Goal: Task Accomplishment & Management: Manage account settings

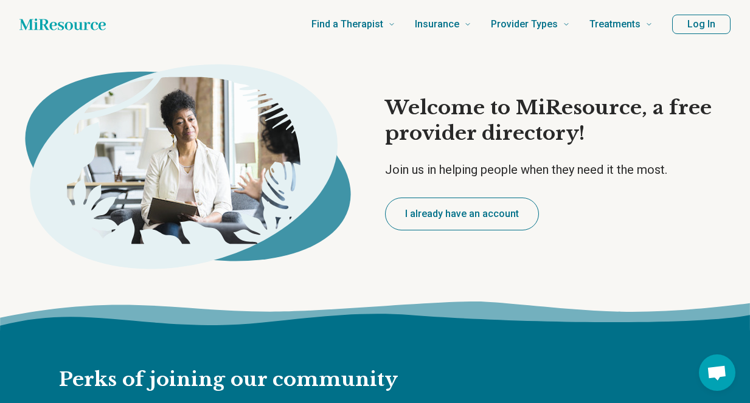
click at [706, 23] on button "Log In" at bounding box center [701, 24] width 58 height 19
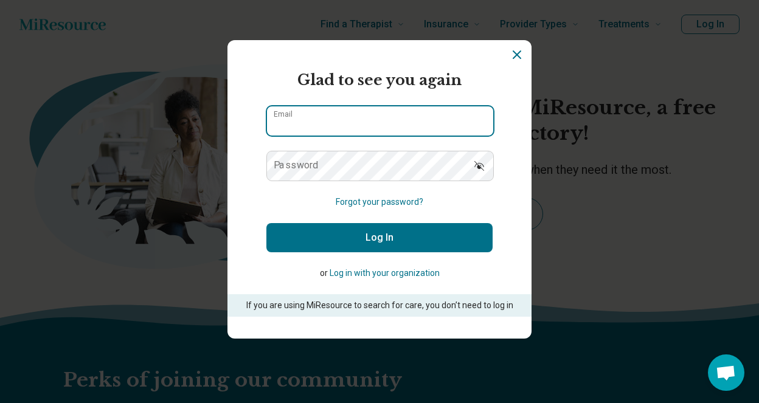
type input "**********"
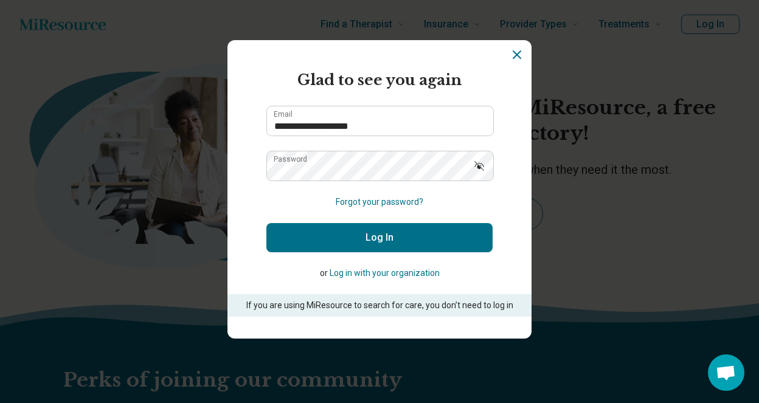
click at [371, 238] on button "Log In" at bounding box center [379, 237] width 226 height 29
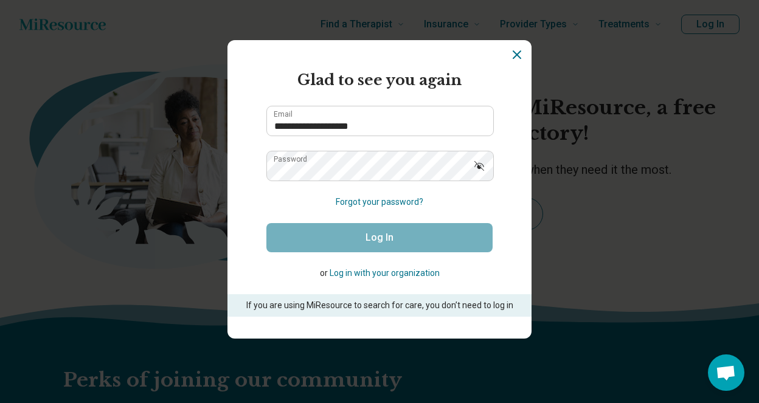
type textarea "*"
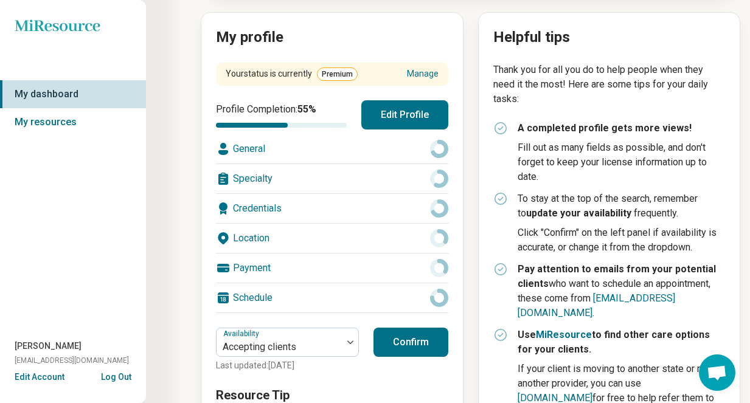
scroll to position [129, 0]
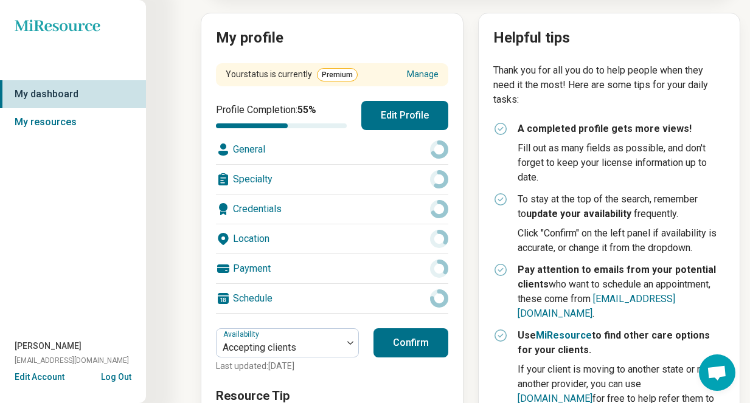
click at [394, 240] on div "Location" at bounding box center [332, 239] width 232 height 29
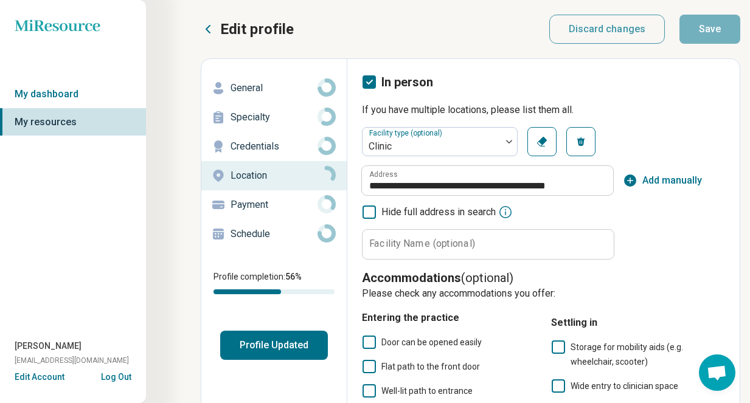
click at [254, 231] on p "Schedule" at bounding box center [274, 234] width 87 height 15
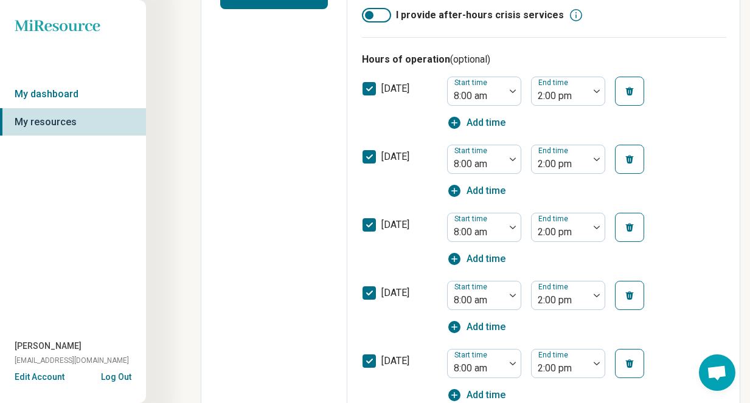
scroll to position [350, 0]
click at [367, 89] on polyline at bounding box center [369, 90] width 5 height 4
click at [626, 92] on icon "button" at bounding box center [630, 92] width 10 height 10
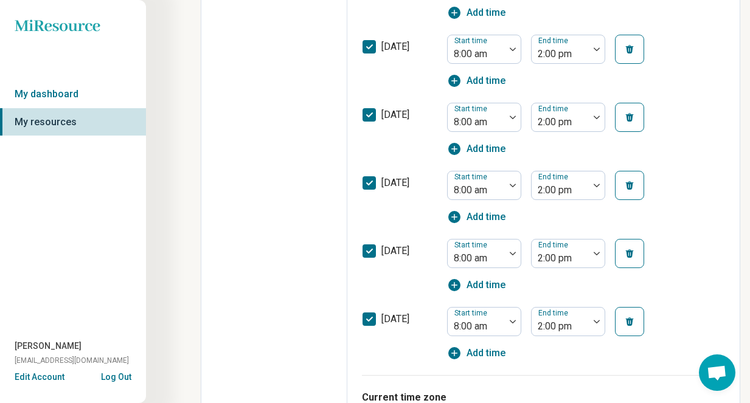
scroll to position [551, 0]
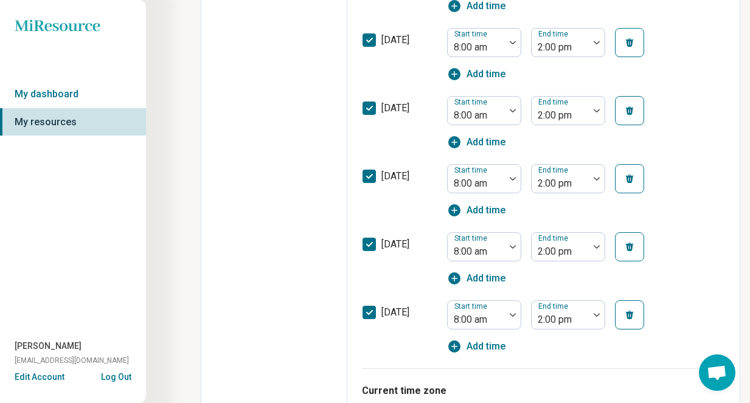
click at [627, 315] on icon "button" at bounding box center [630, 315] width 8 height 9
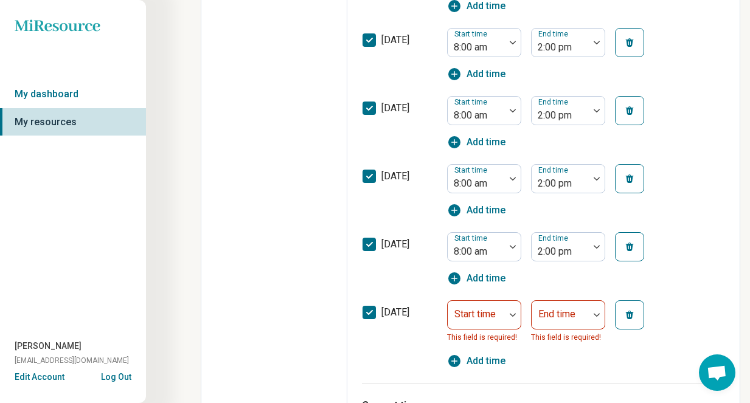
click at [369, 312] on icon at bounding box center [369, 312] width 13 height 13
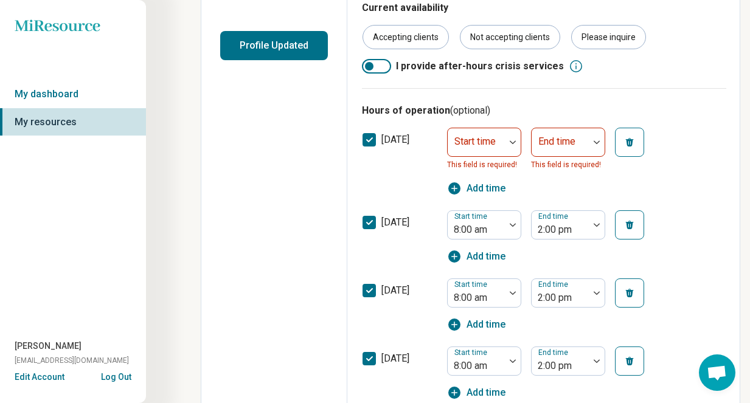
scroll to position [299, 0]
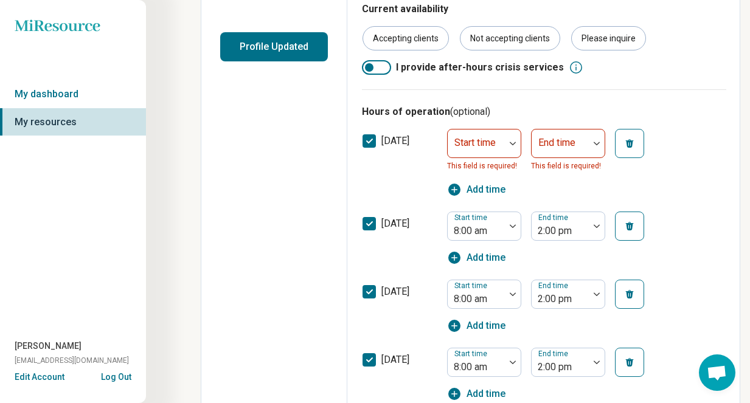
click at [369, 141] on icon at bounding box center [369, 140] width 13 height 13
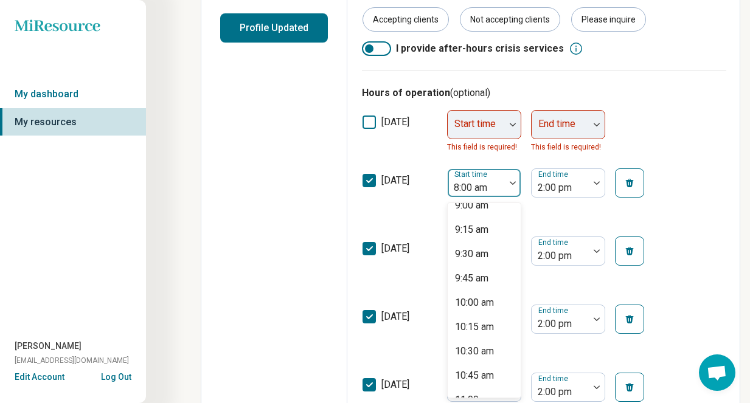
scroll to position [911, 0]
click at [475, 278] on div "10:00 am" at bounding box center [474, 280] width 39 height 15
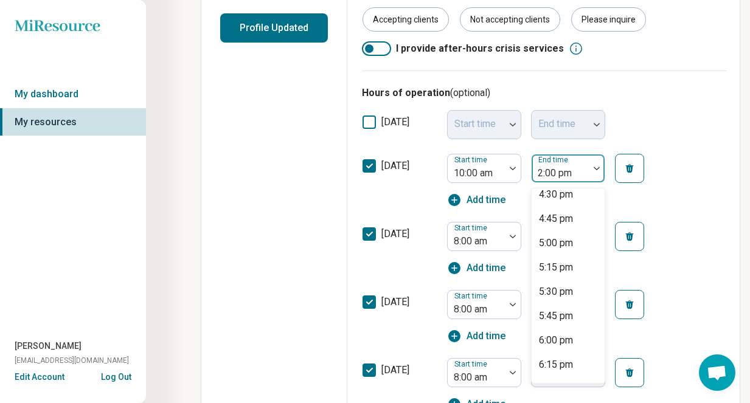
scroll to position [626, 0]
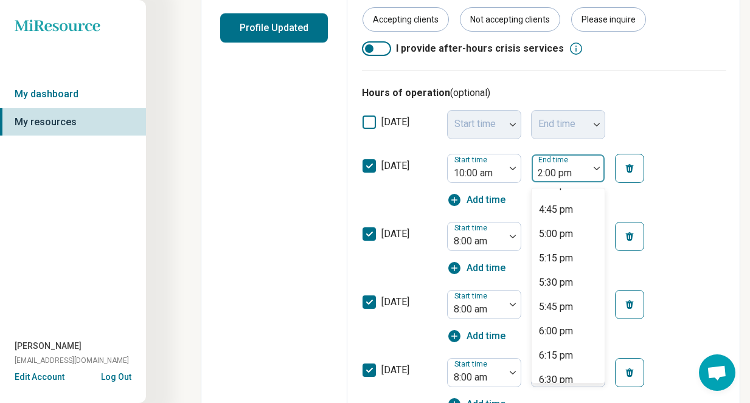
click at [556, 332] on div "6:00 pm" at bounding box center [556, 331] width 34 height 15
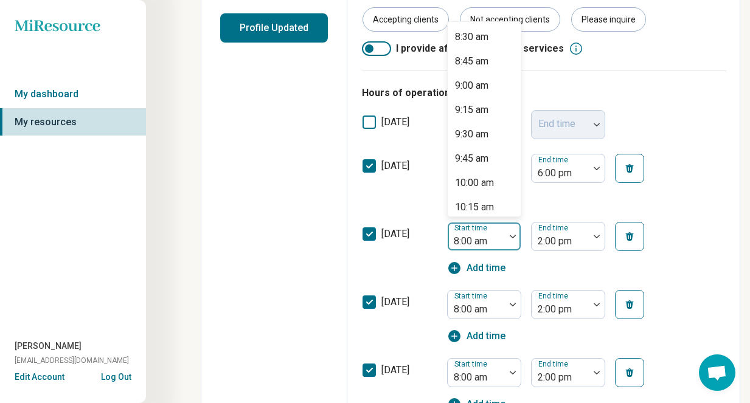
scroll to position [868, 0]
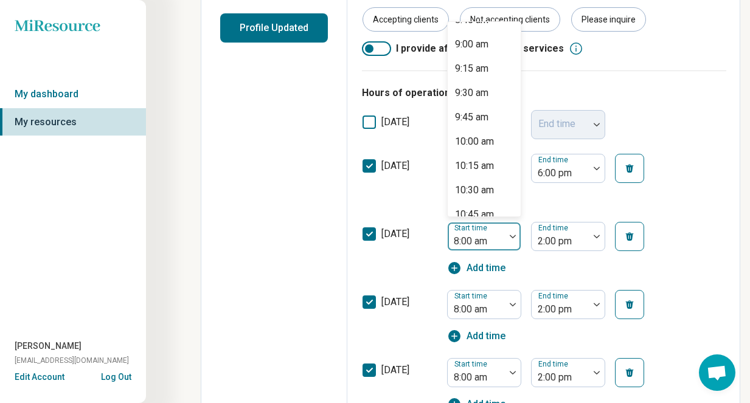
click at [479, 146] on div "10:00 am" at bounding box center [474, 141] width 39 height 15
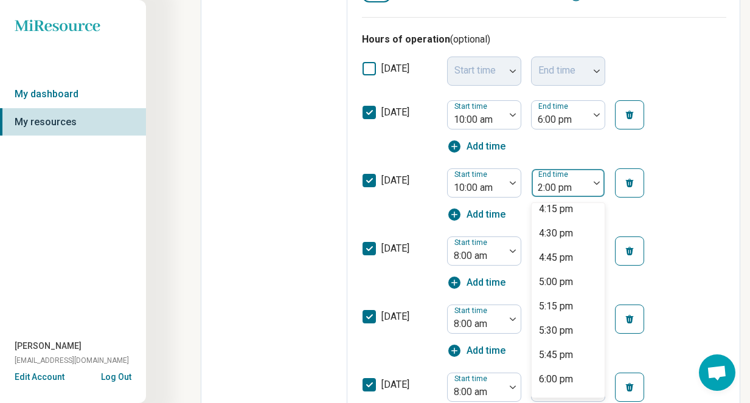
scroll to position [599, 0]
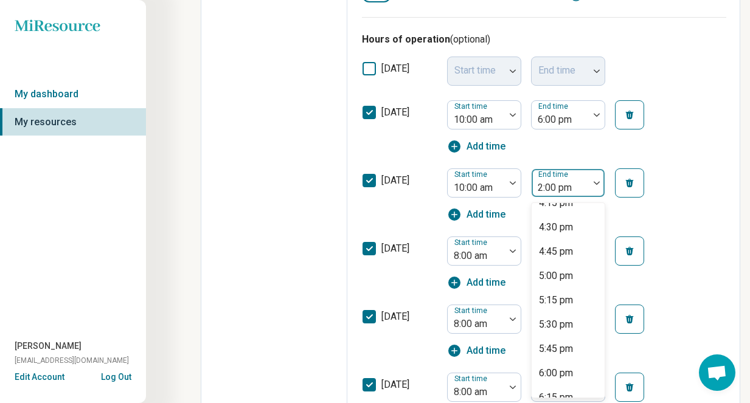
click at [554, 375] on div "6:00 pm" at bounding box center [556, 373] width 34 height 15
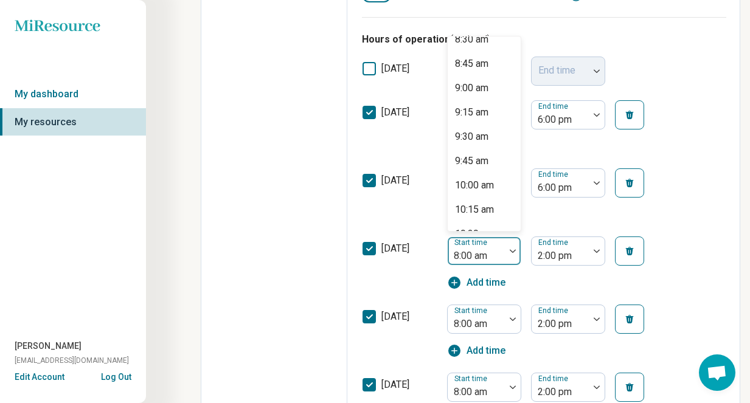
scroll to position [846, 0]
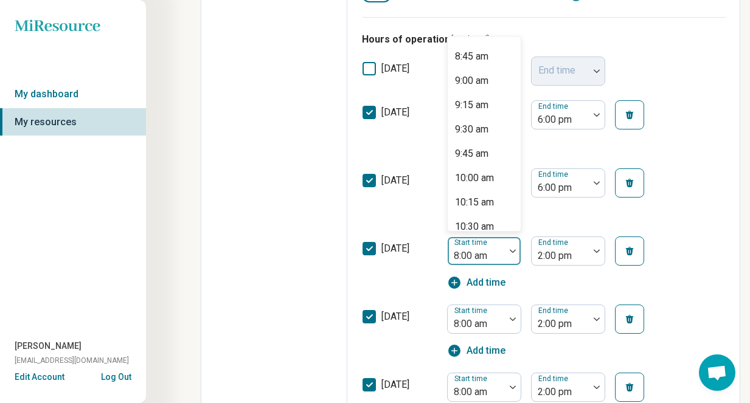
click at [483, 181] on div "10:00 am" at bounding box center [474, 178] width 39 height 15
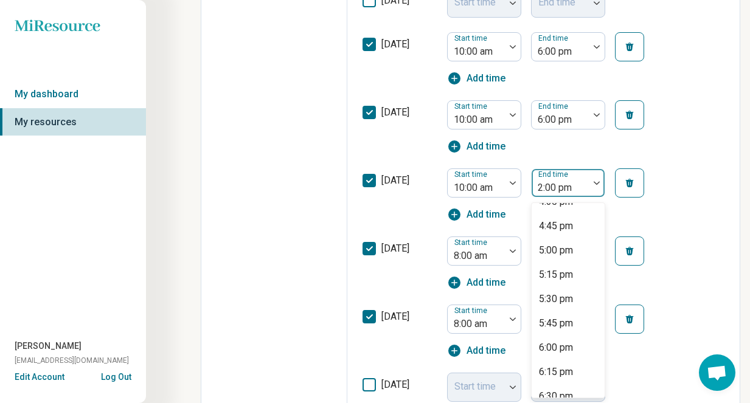
scroll to position [647, 0]
click at [563, 327] on div "6:00 pm" at bounding box center [556, 325] width 34 height 15
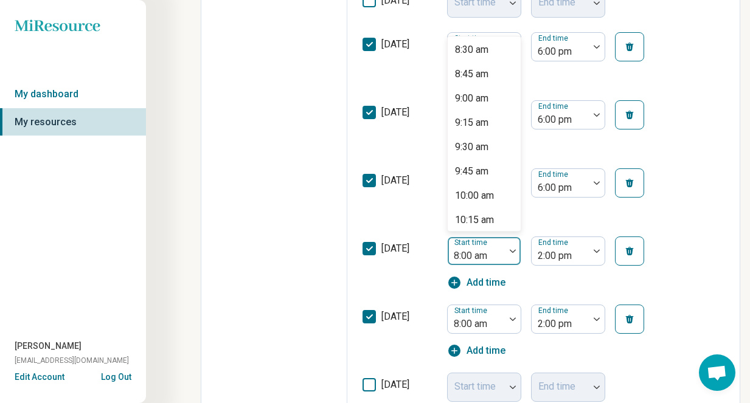
scroll to position [859, 0]
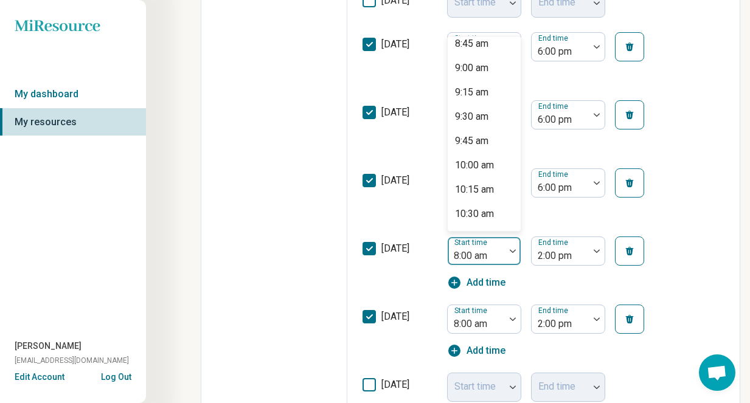
click at [484, 167] on div "10:00 am" at bounding box center [474, 165] width 39 height 15
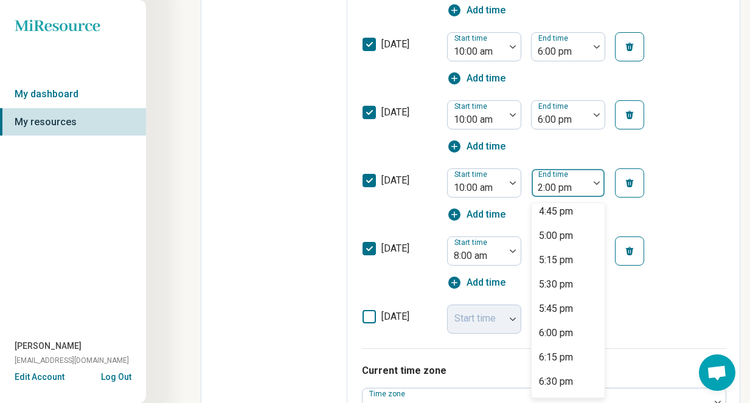
scroll to position [645, 0]
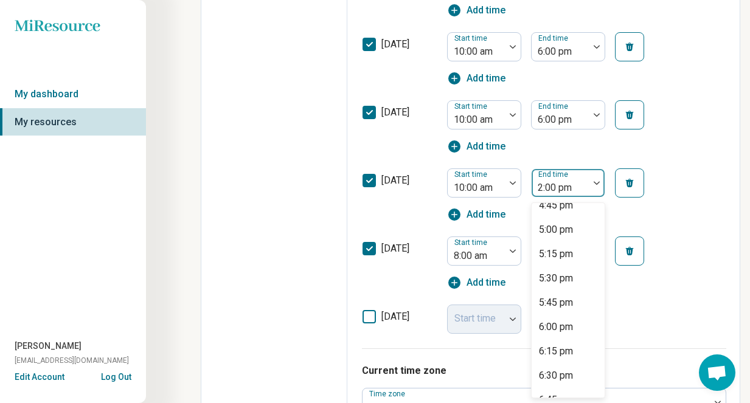
click at [554, 329] on div "6:00 pm" at bounding box center [556, 327] width 34 height 15
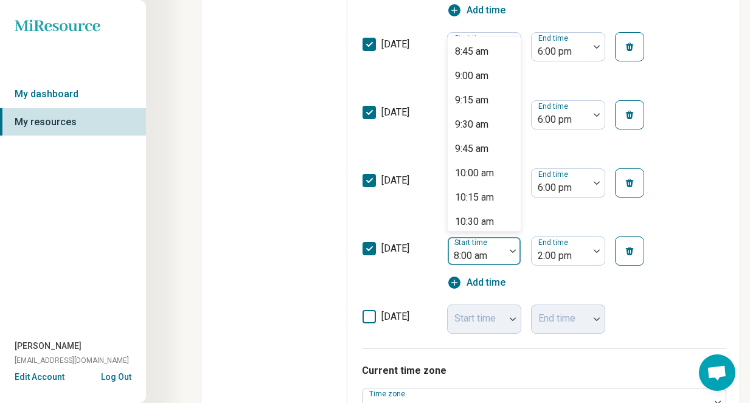
scroll to position [862, 0]
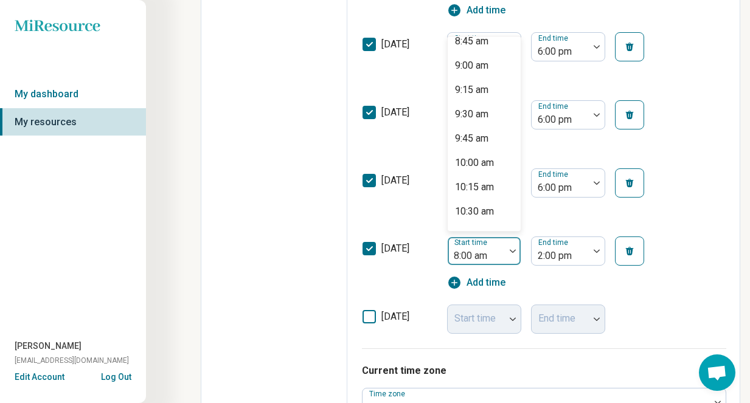
click at [487, 167] on div "10:00 am" at bounding box center [474, 163] width 39 height 15
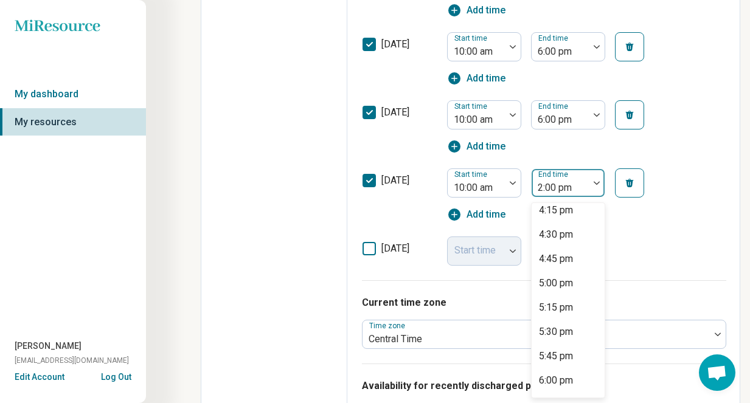
scroll to position [593, 0]
click at [555, 383] on div "6:00 pm" at bounding box center [556, 379] width 34 height 15
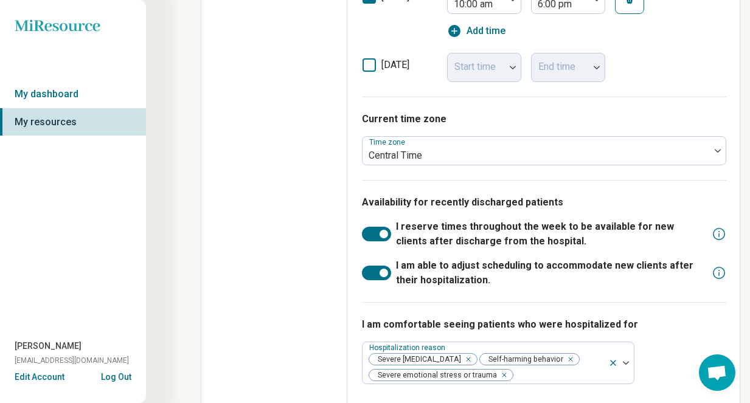
scroll to position [771, 0]
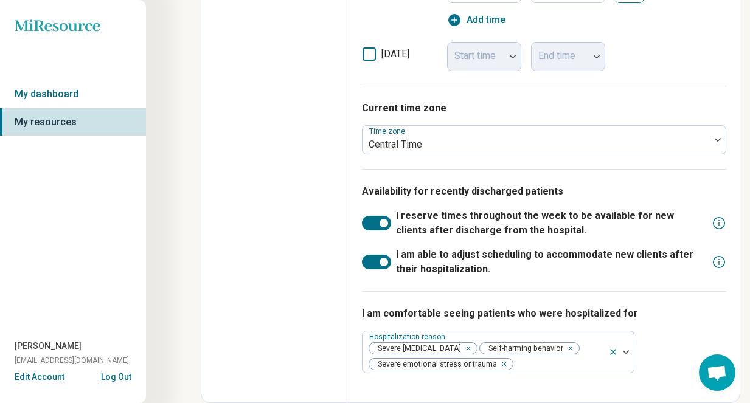
click at [369, 260] on div at bounding box center [376, 262] width 29 height 15
click at [372, 225] on div at bounding box center [376, 223] width 29 height 15
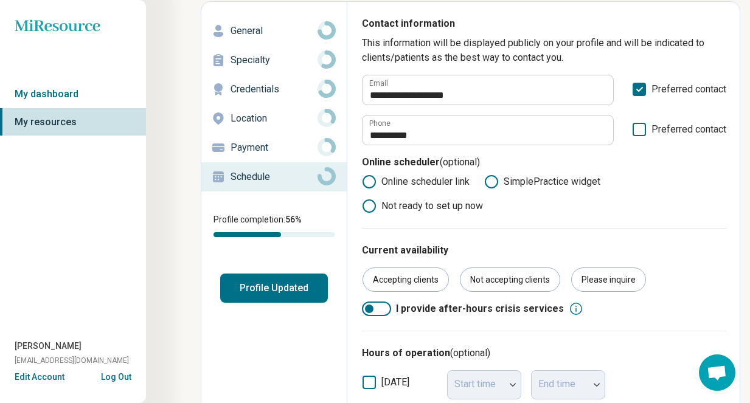
scroll to position [0, 0]
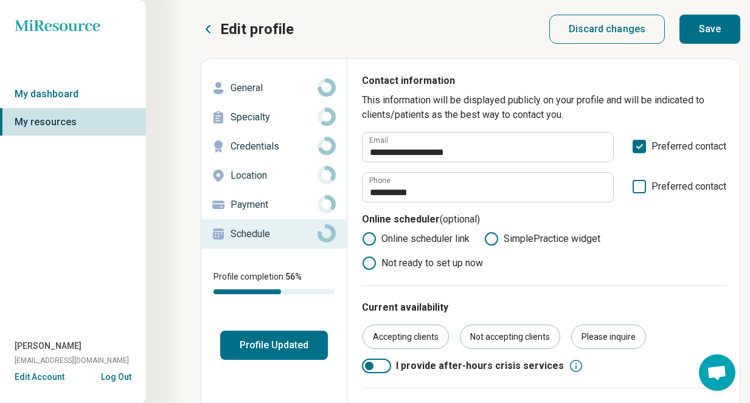
click at [709, 23] on button "Save" at bounding box center [710, 29] width 61 height 29
click at [270, 211] on p "Payment" at bounding box center [274, 205] width 87 height 15
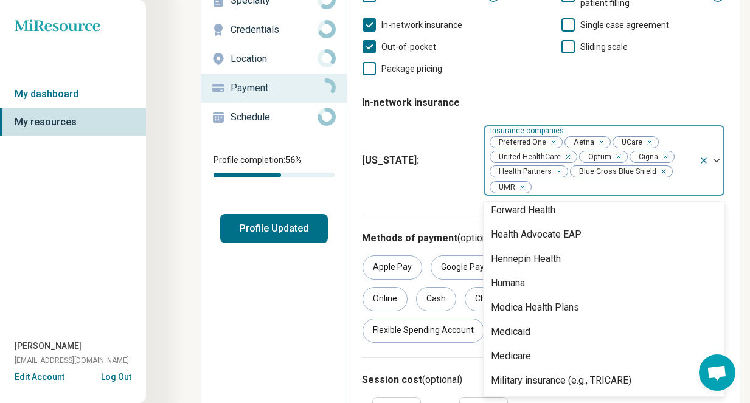
scroll to position [175, 0]
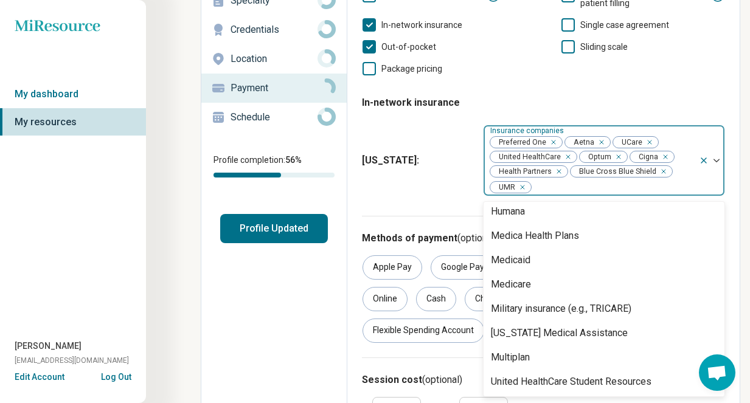
click at [452, 181] on div "Minnesota : 15 results available. Use Up and Down to choose options, press Ente…" at bounding box center [543, 161] width 363 height 82
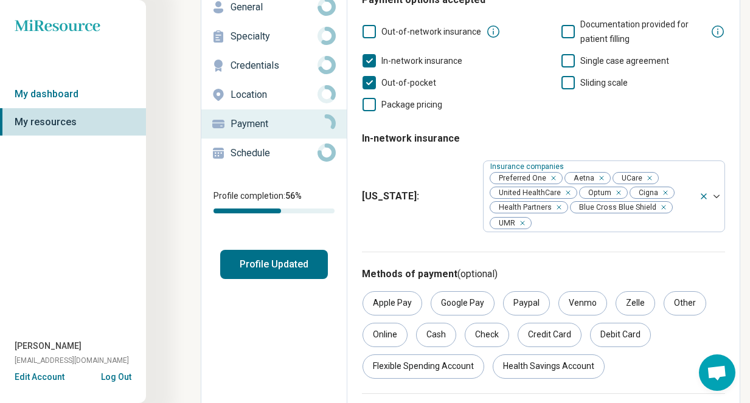
scroll to position [0, 0]
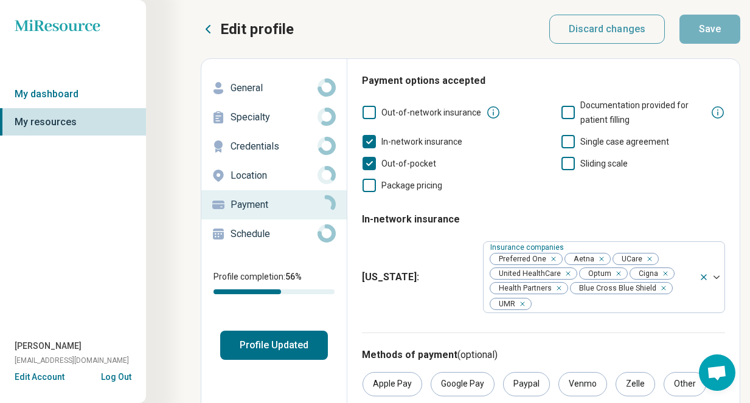
click at [86, 96] on link "My dashboard" at bounding box center [73, 94] width 146 height 28
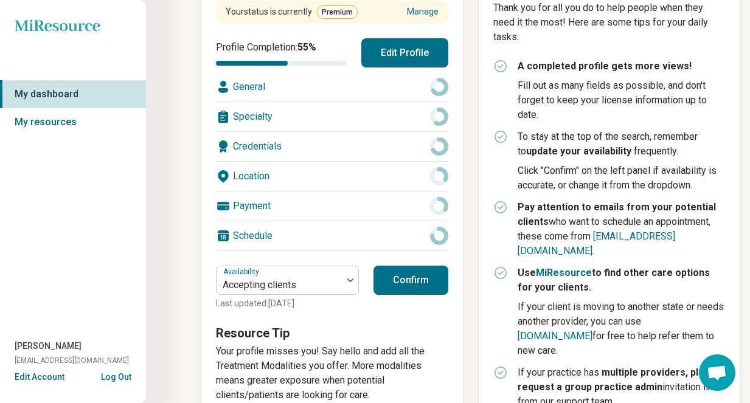
scroll to position [193, 0]
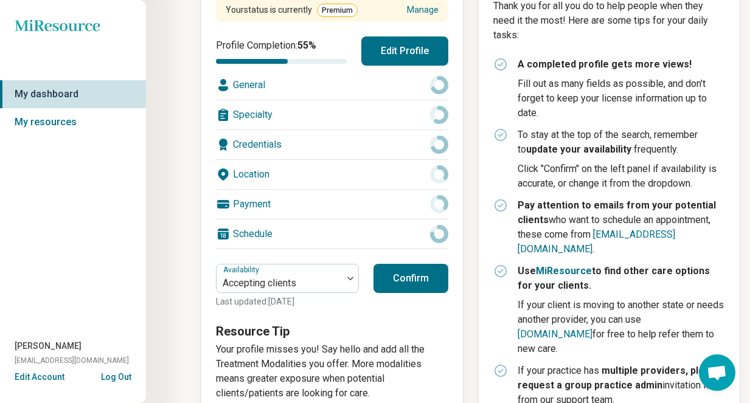
click at [302, 237] on div "Schedule" at bounding box center [332, 234] width 232 height 29
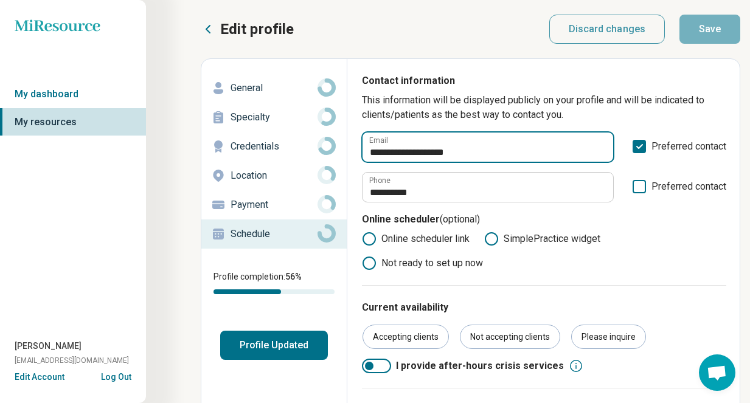
click at [490, 153] on input "**********" at bounding box center [488, 147] width 251 height 29
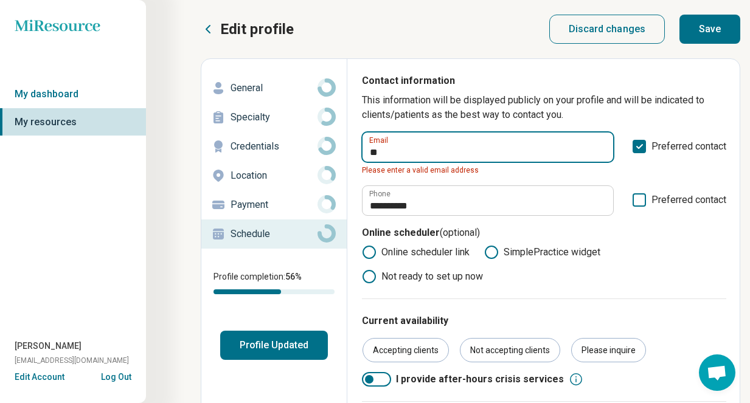
type input "*"
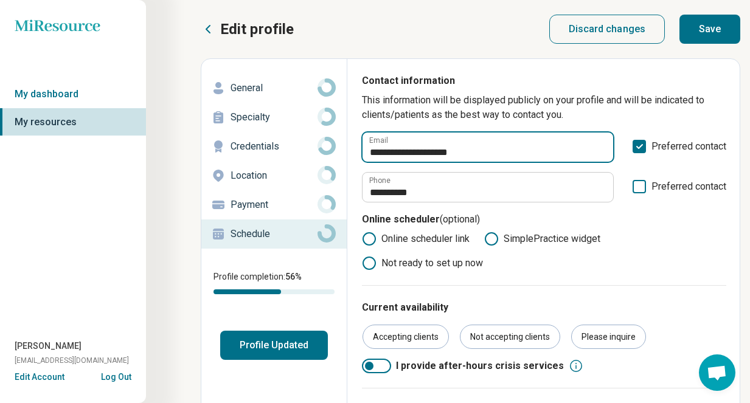
type input "**********"
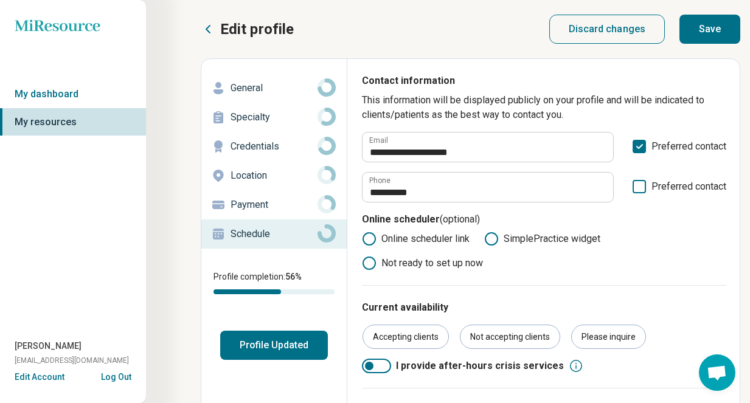
click at [714, 30] on button "Save" at bounding box center [710, 29] width 61 height 29
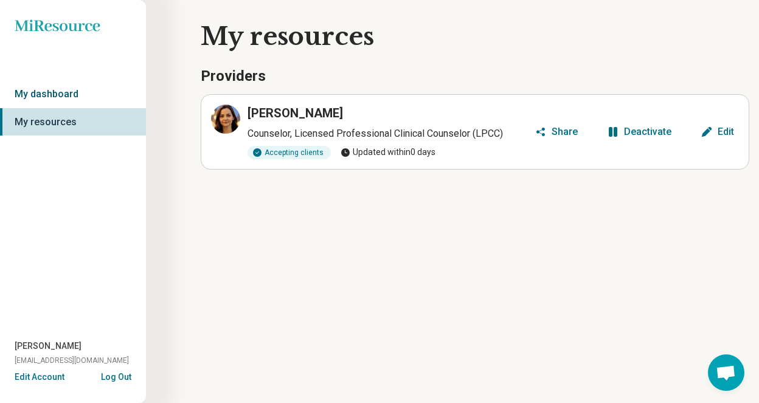
click at [69, 96] on link "My dashboard" at bounding box center [73, 94] width 146 height 28
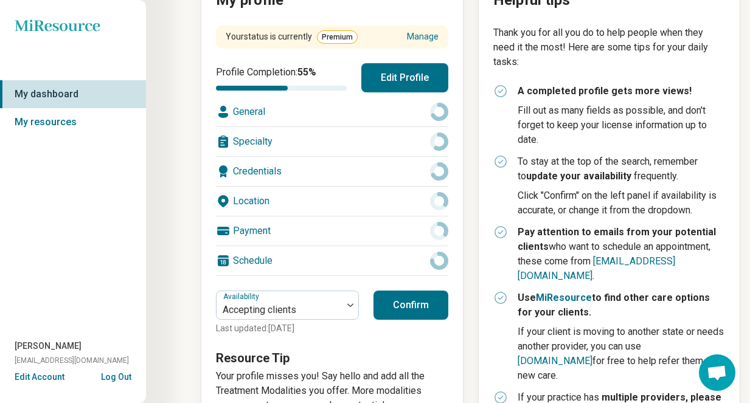
scroll to position [175, 0]
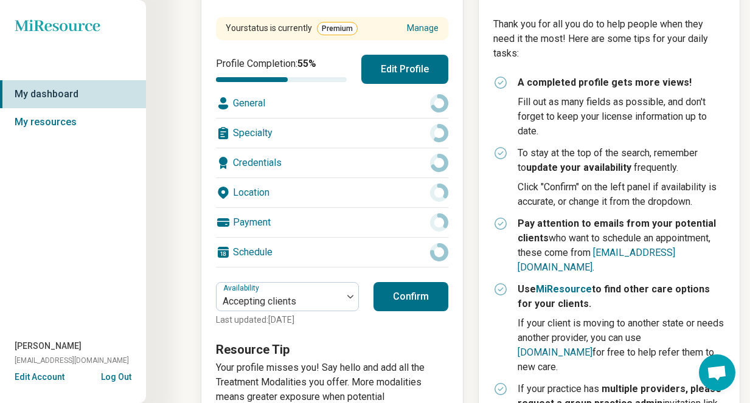
click at [285, 251] on div "Schedule" at bounding box center [332, 252] width 232 height 29
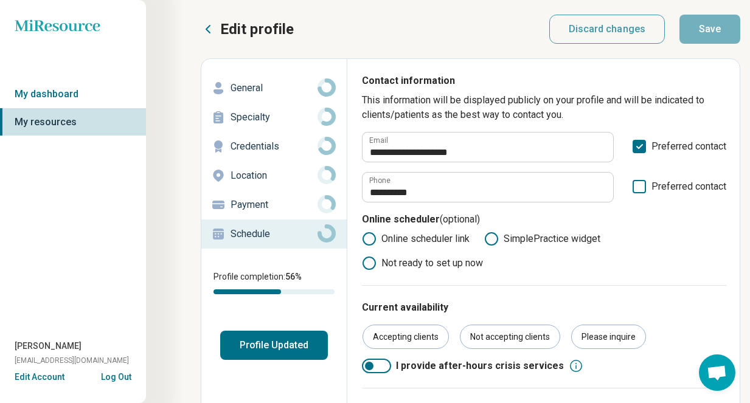
click at [716, 373] on span "Open chat" at bounding box center [717, 374] width 20 height 17
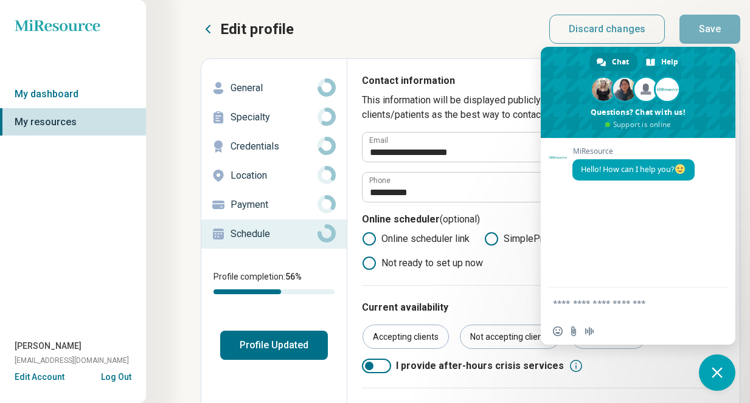
click at [609, 307] on textarea "Compose your message..." at bounding box center [625, 303] width 144 height 11
type textarea "**"
click at [718, 305] on span "Send" at bounding box center [714, 303] width 9 height 9
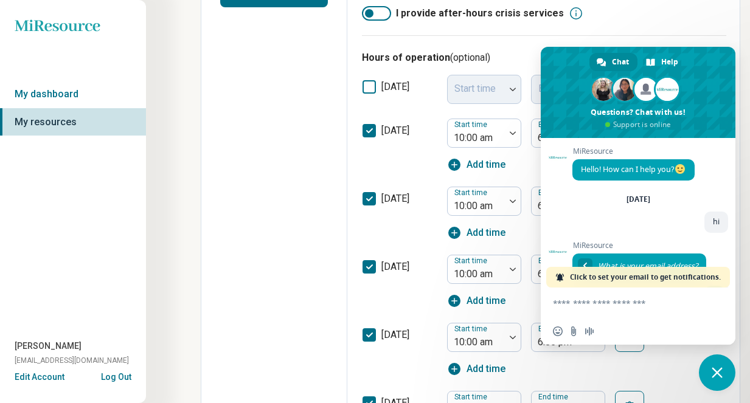
scroll to position [59, 0]
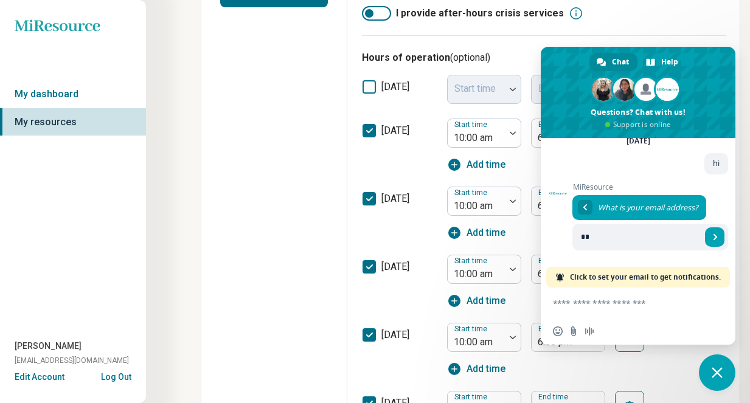
type input "*"
type input "**********"
click at [722, 375] on span "Close chat" at bounding box center [717, 372] width 11 height 11
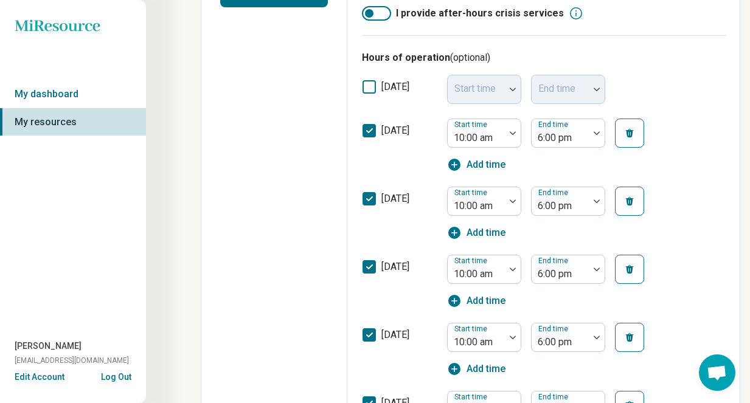
click at [717, 367] on span "Open chat" at bounding box center [717, 374] width 20 height 17
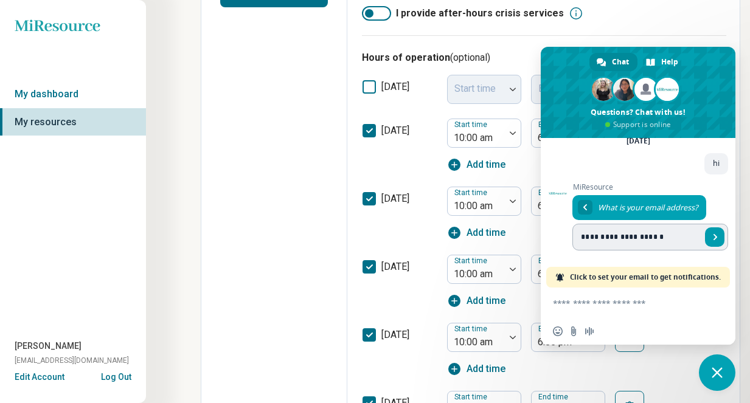
click at [712, 238] on span "Send" at bounding box center [715, 237] width 6 height 6
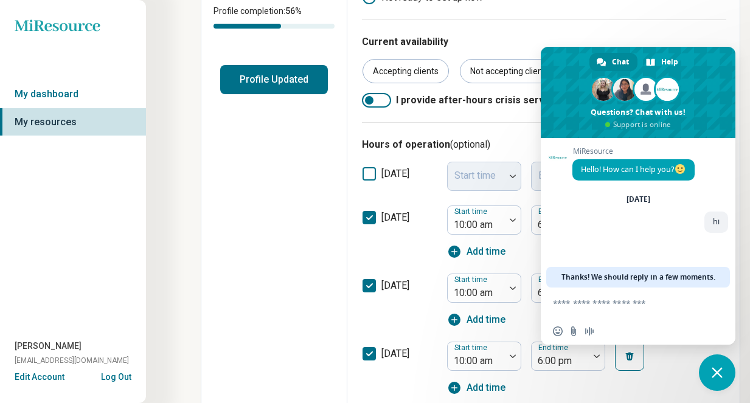
scroll to position [268, 0]
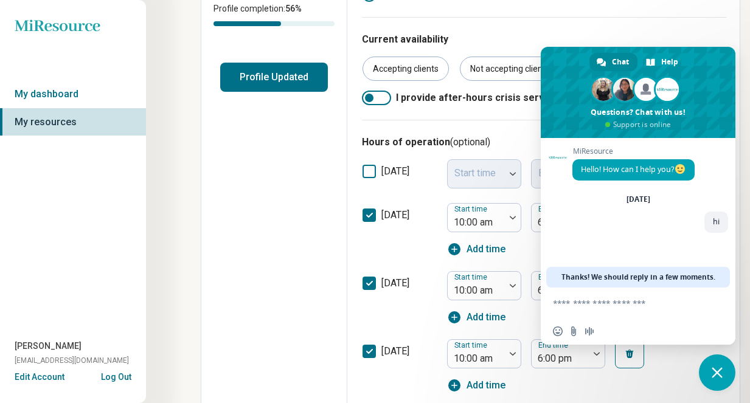
click at [633, 304] on textarea "Compose your message..." at bounding box center [625, 303] width 144 height 11
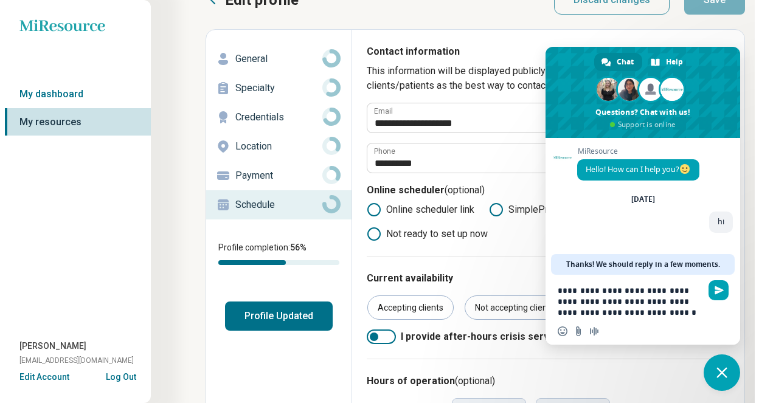
scroll to position [0, 0]
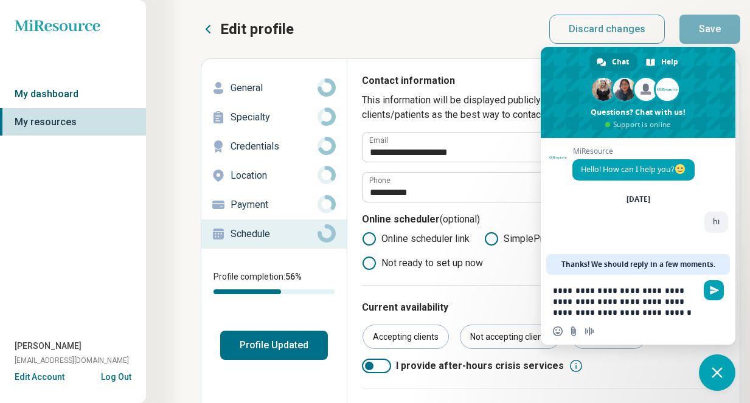
click at [74, 93] on link "My dashboard" at bounding box center [73, 94] width 146 height 28
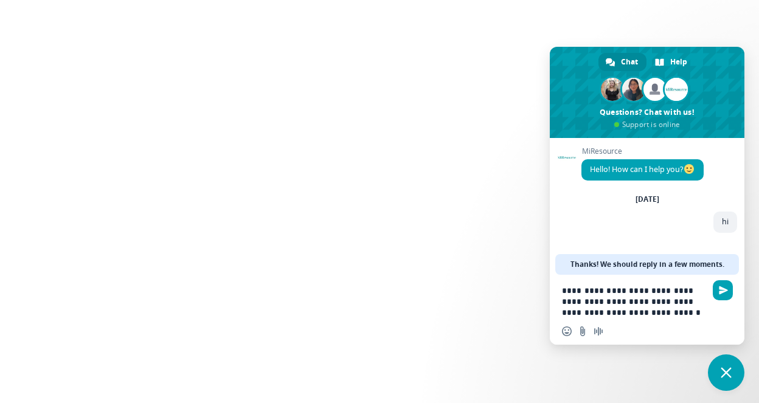
click at [690, 316] on textarea "**********" at bounding box center [634, 301] width 144 height 33
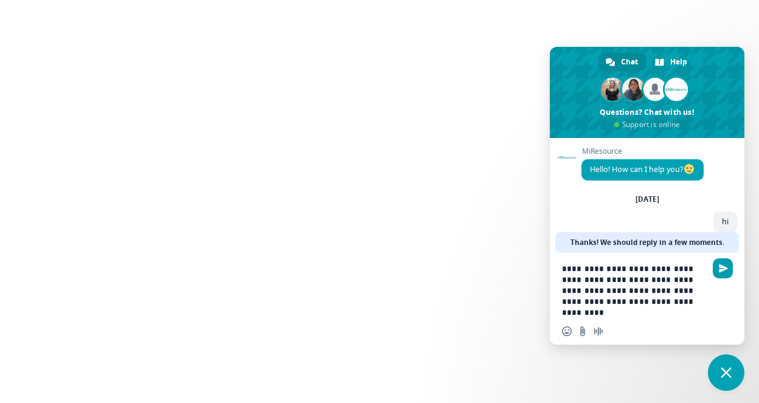
type textarea "**********"
click at [720, 269] on span "Send" at bounding box center [723, 268] width 9 height 9
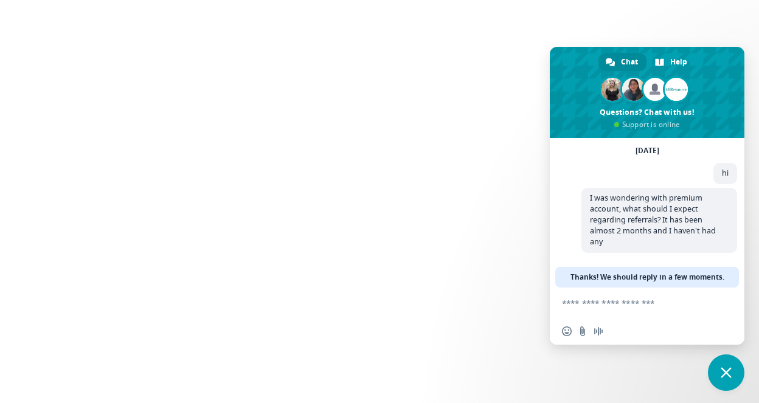
scroll to position [40, 0]
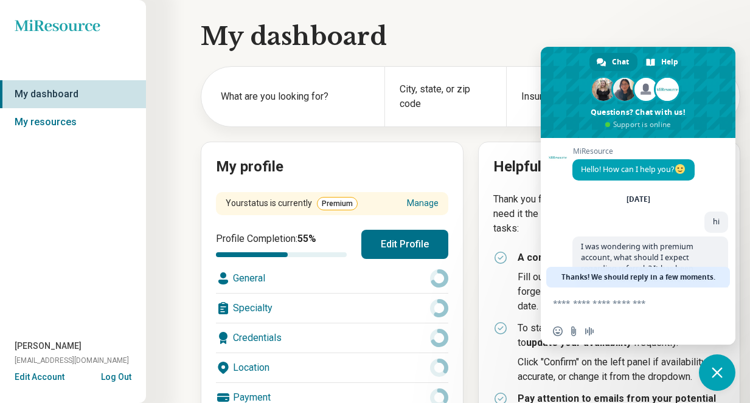
scroll to position [40, 0]
